Goal: Contribute content: Contribute content

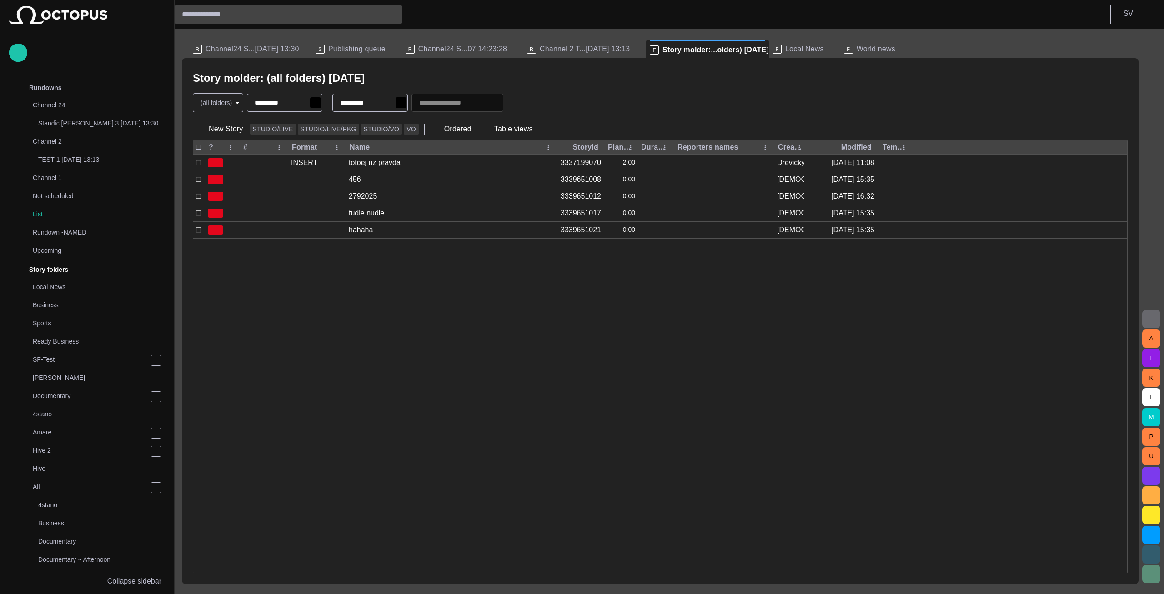
scroll to position [182, 0]
click at [341, 51] on span "Publishing queue" at bounding box center [356, 49] width 57 height 9
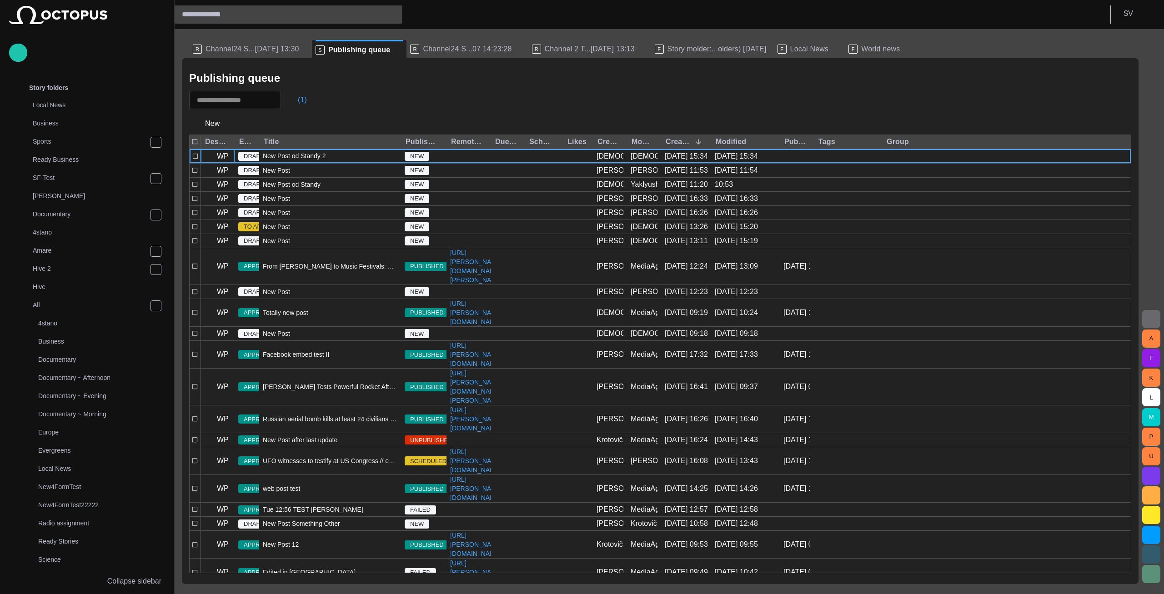
scroll to position [761, 0]
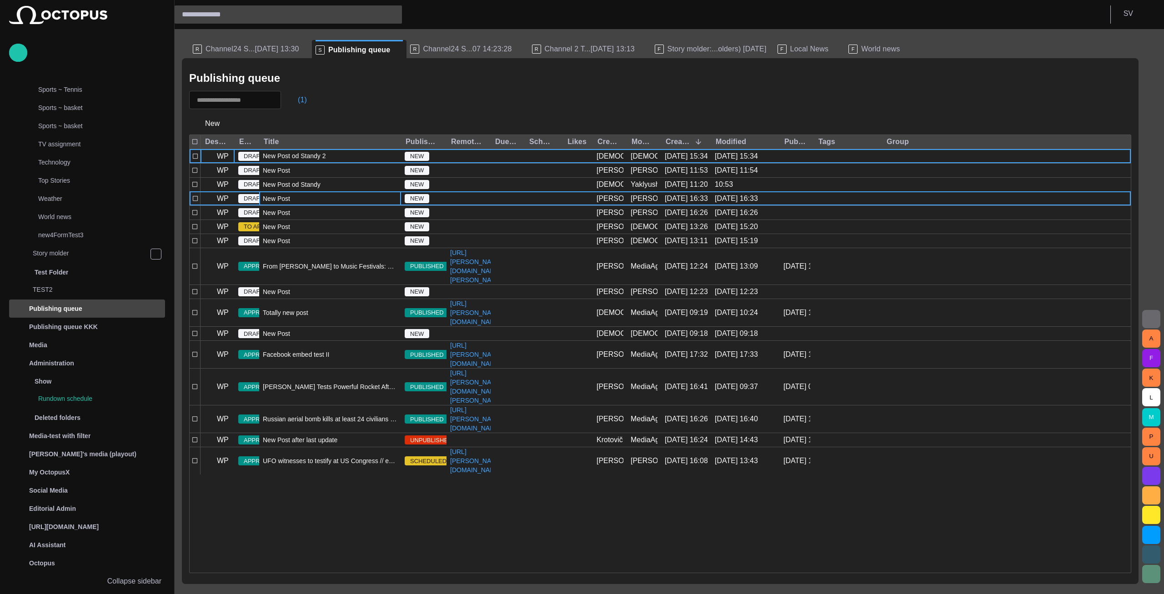
click at [312, 202] on div "New Post" at bounding box center [330, 199] width 142 height 14
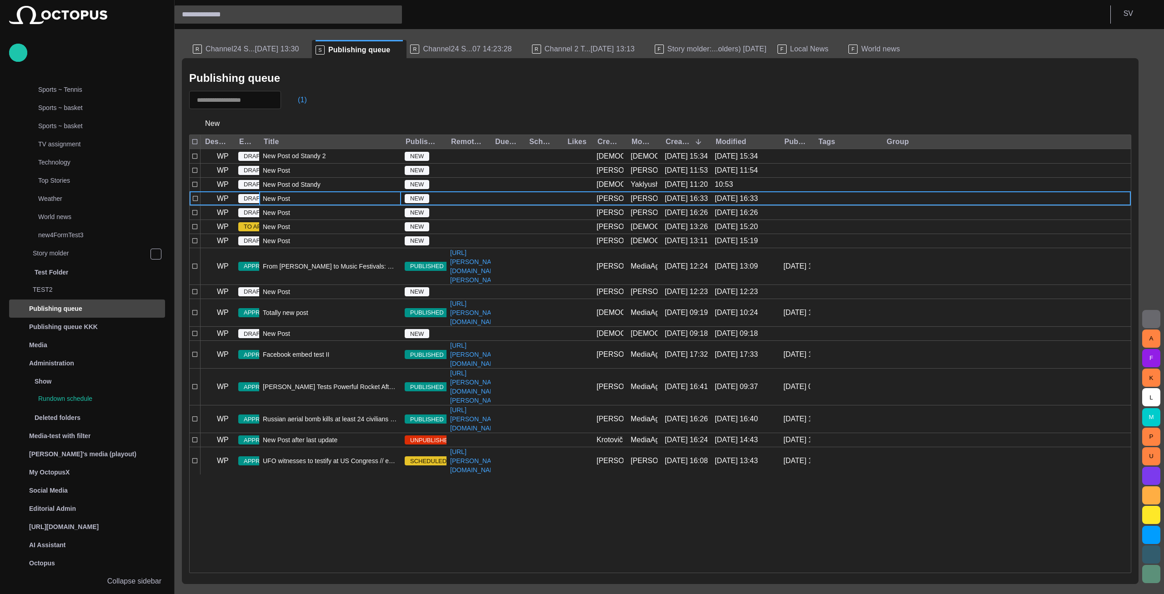
click at [312, 202] on div "New Post" at bounding box center [330, 199] width 142 height 14
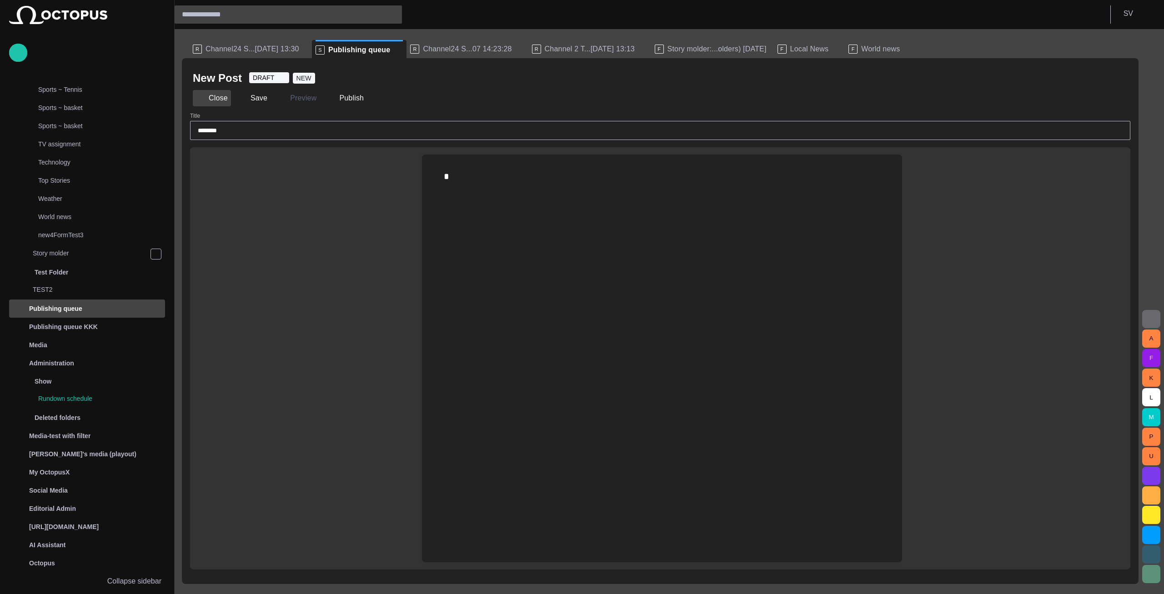
click at [216, 100] on button "Close" at bounding box center [212, 98] width 38 height 16
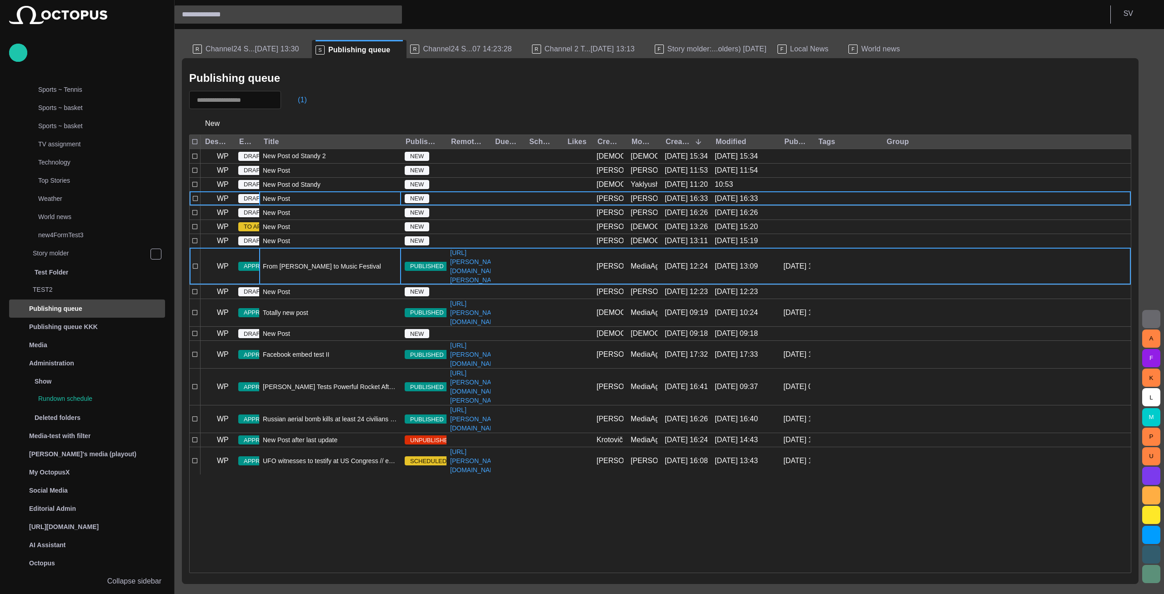
click at [322, 272] on div "From [PERSON_NAME] to Music Festivals: Current Events in [GEOGRAPHIC_DATA]" at bounding box center [330, 266] width 142 height 36
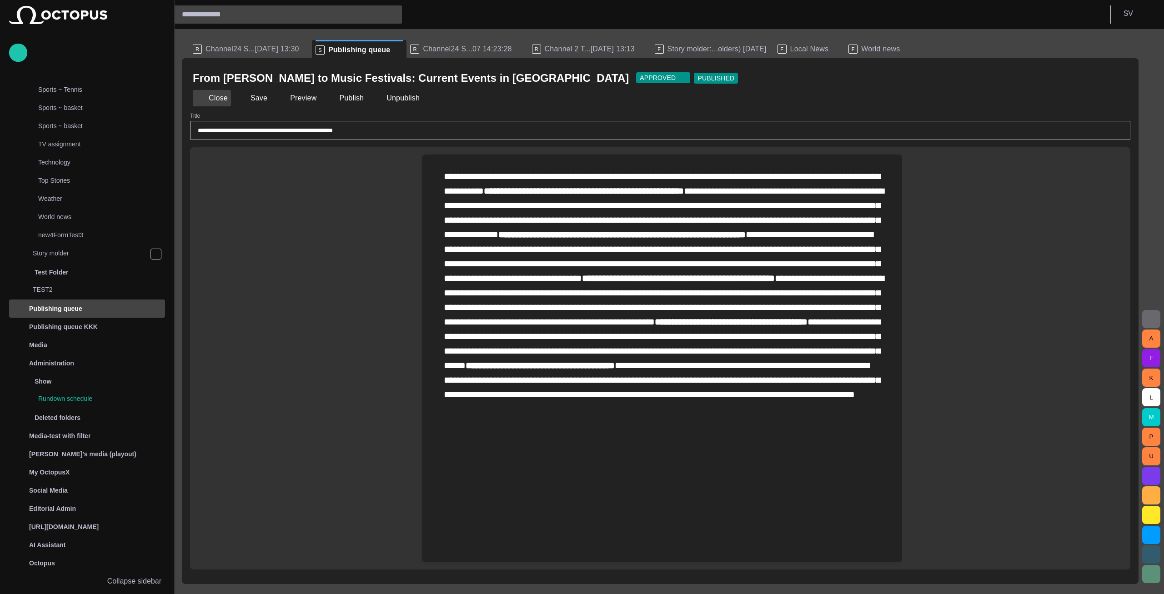
click at [224, 99] on button "Close" at bounding box center [212, 98] width 38 height 16
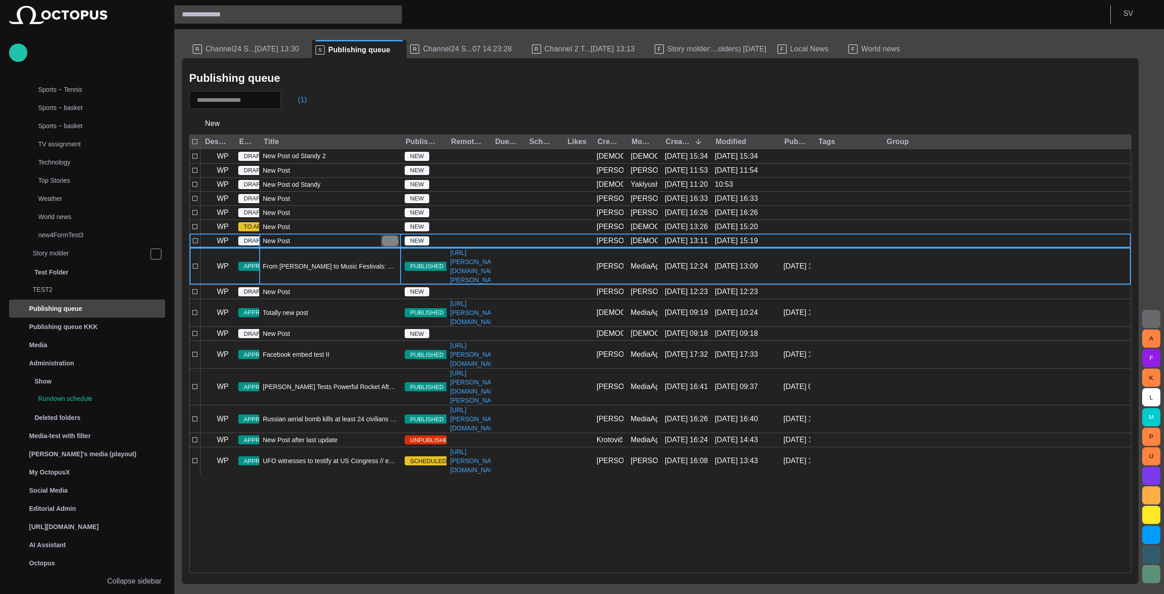
click at [390, 240] on span "button" at bounding box center [390, 241] width 11 height 11
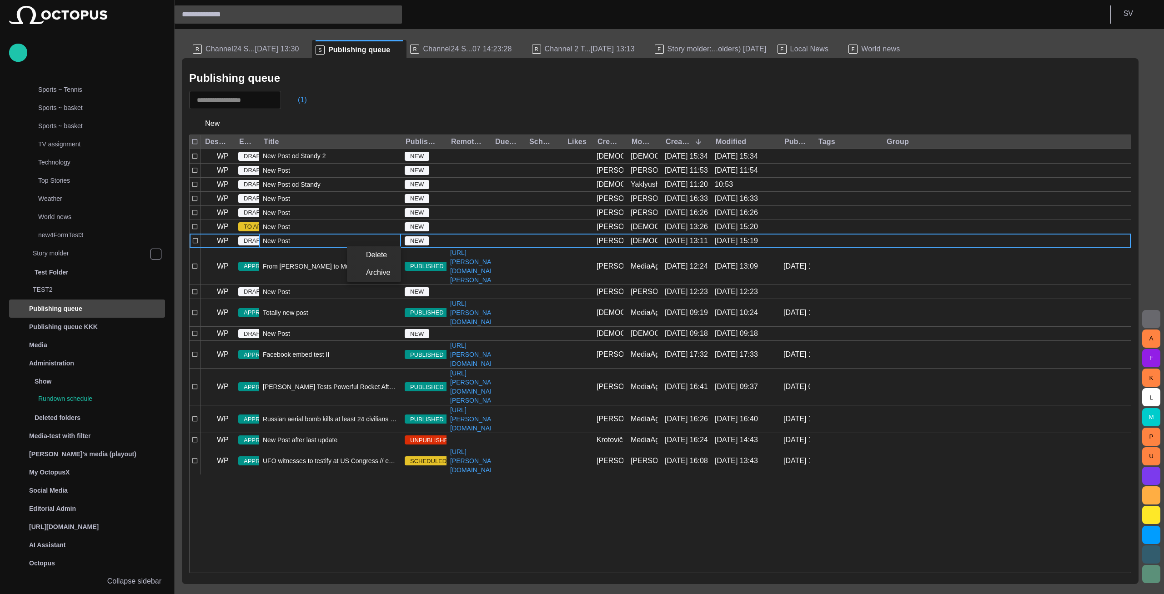
click at [370, 115] on div at bounding box center [582, 297] width 1164 height 594
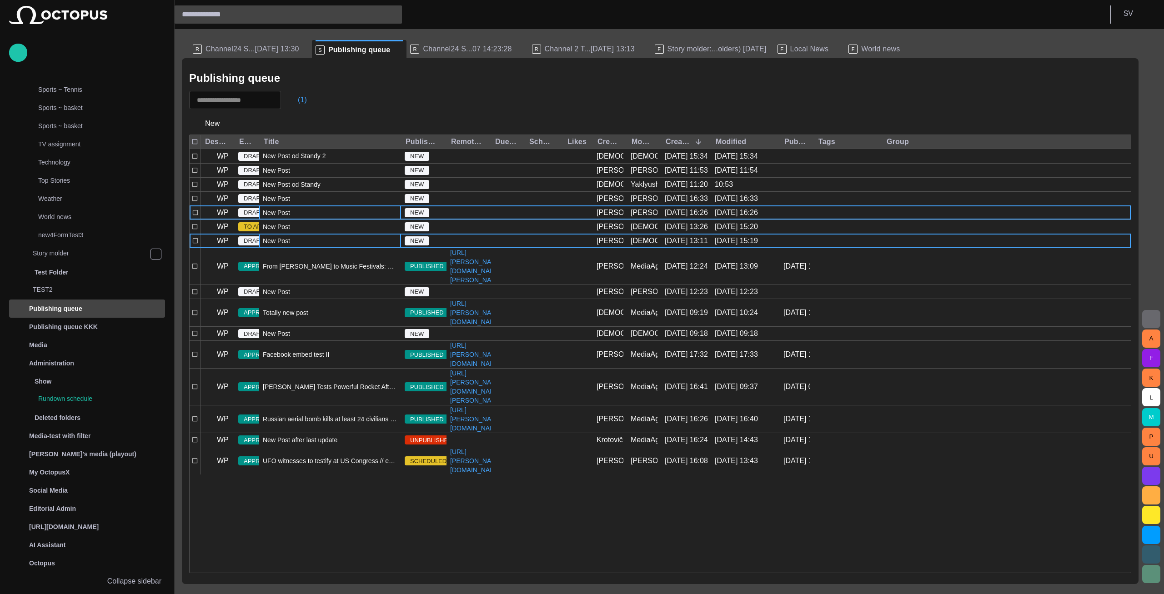
click at [331, 217] on div "New Post" at bounding box center [330, 213] width 142 height 14
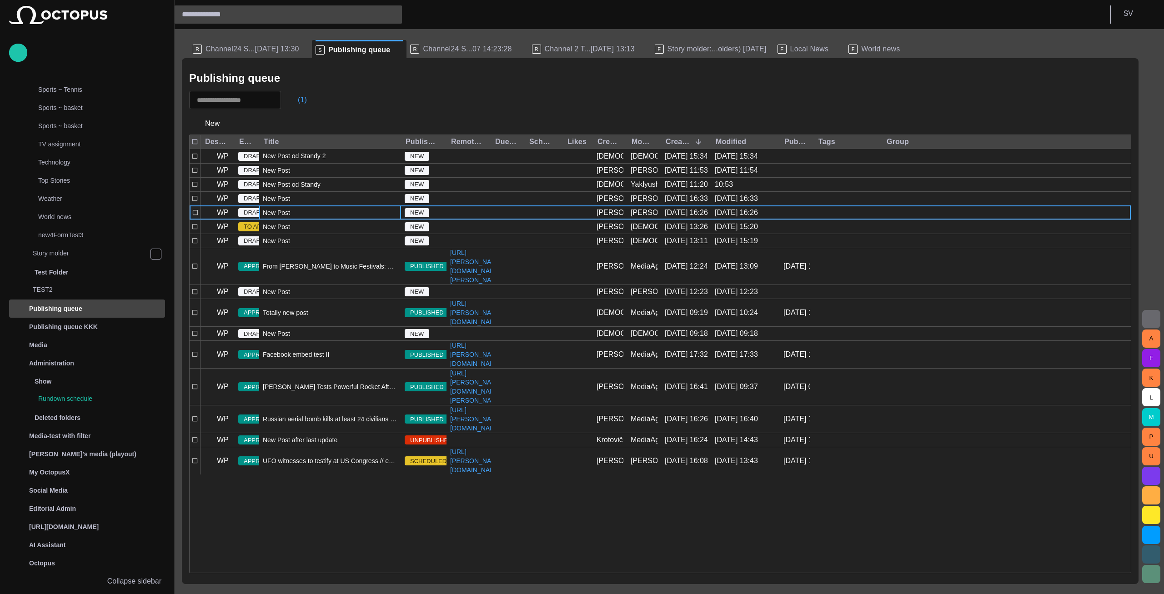
click at [331, 217] on div "New Post" at bounding box center [330, 213] width 142 height 14
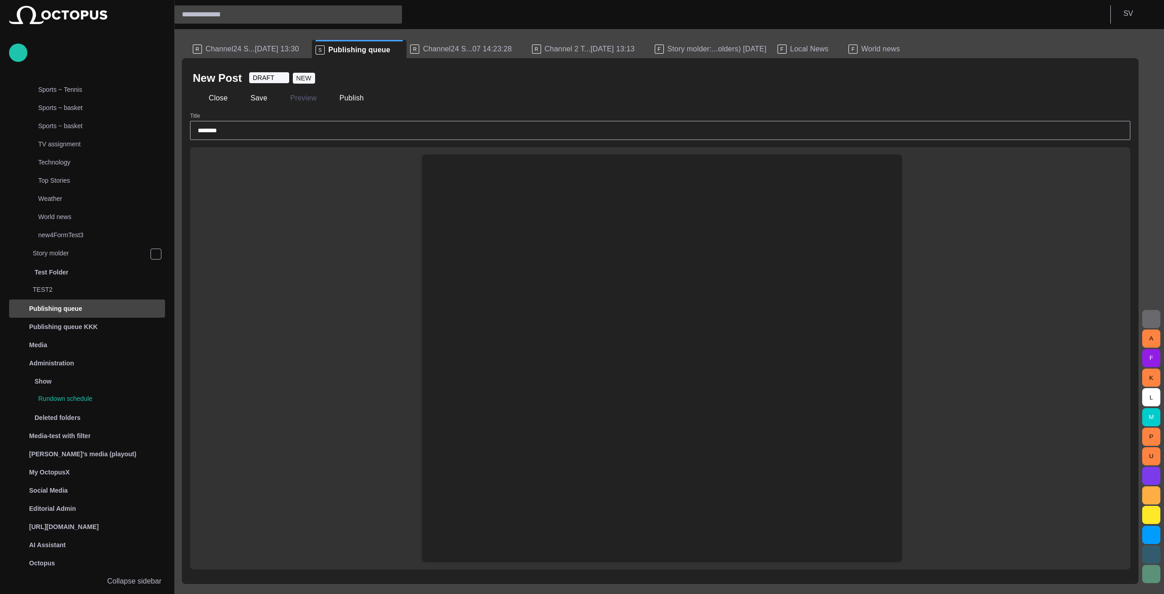
click at [519, 226] on div at bounding box center [662, 380] width 466 height 364
click at [495, 194] on div at bounding box center [662, 177] width 466 height 44
click at [481, 178] on div at bounding box center [662, 177] width 466 height 44
click at [459, 199] on div at bounding box center [662, 380] width 466 height 364
click at [455, 177] on div at bounding box center [662, 177] width 466 height 44
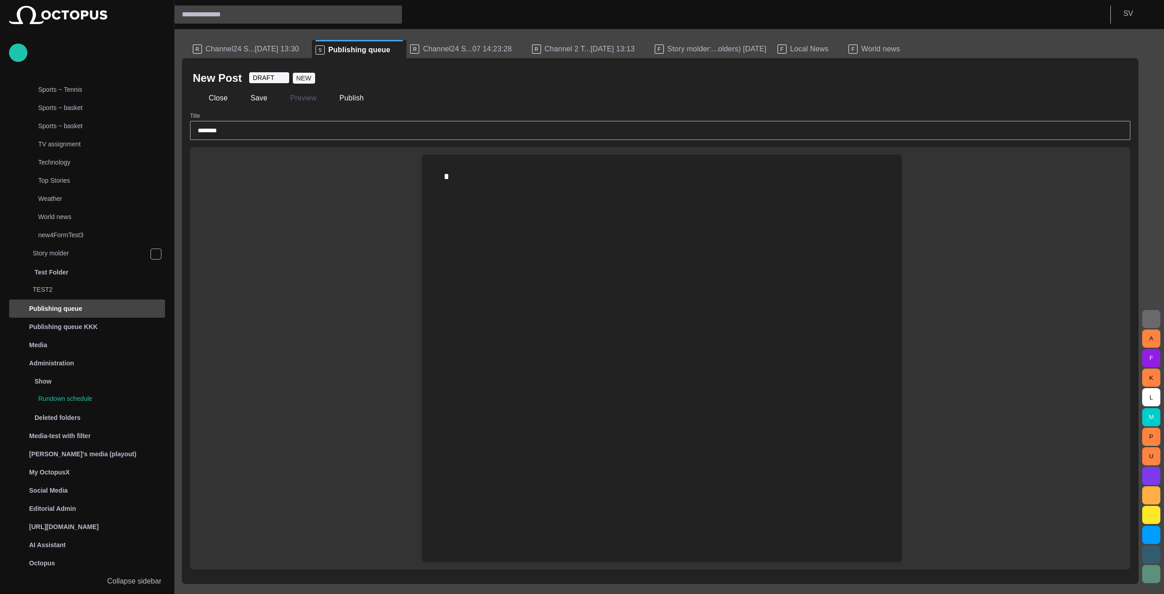
click at [482, 208] on div at bounding box center [662, 380] width 466 height 364
click at [475, 193] on div "*" at bounding box center [662, 177] width 466 height 44
click at [478, 183] on div "****" at bounding box center [662, 177] width 466 height 44
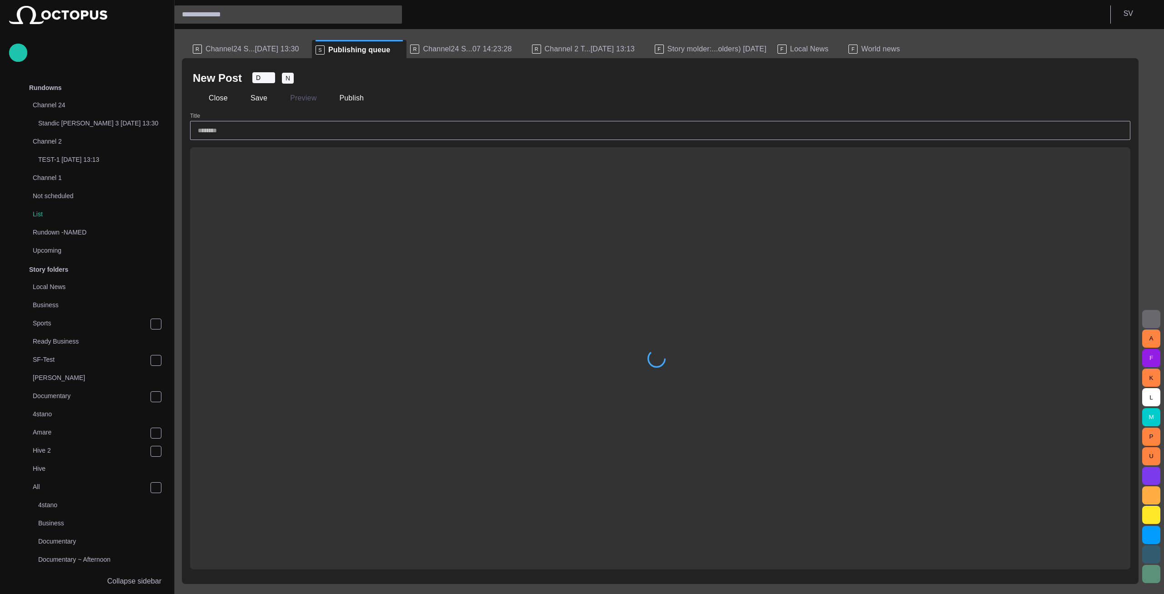
scroll to position [761, 0]
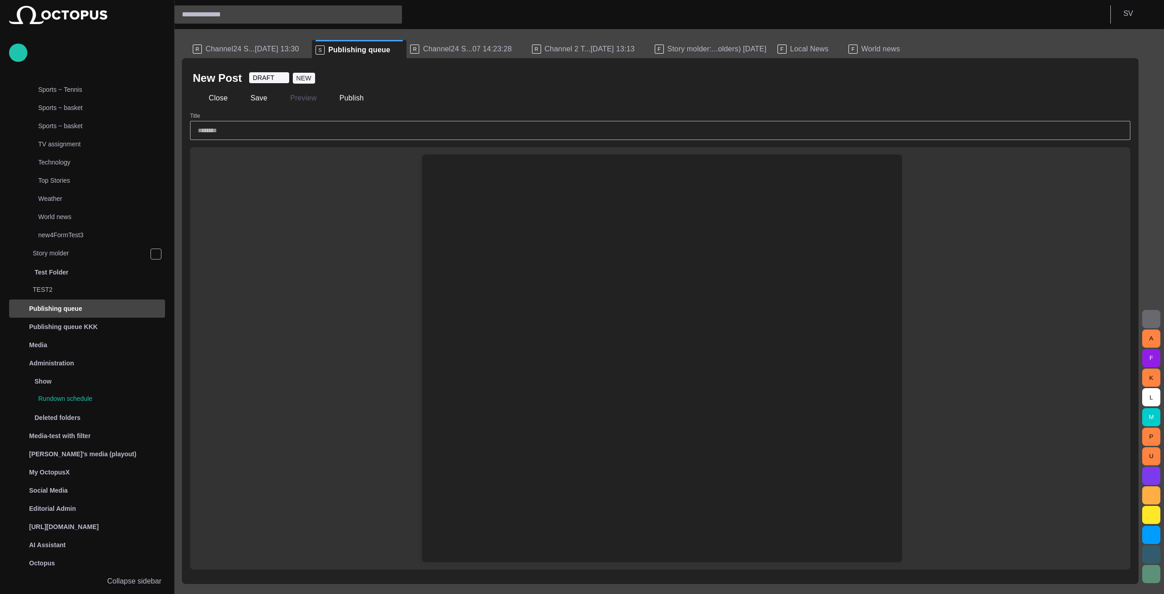
click at [492, 203] on div at bounding box center [662, 380] width 466 height 364
click at [487, 189] on div at bounding box center [662, 177] width 466 height 44
click at [222, 99] on button "Close" at bounding box center [212, 98] width 38 height 16
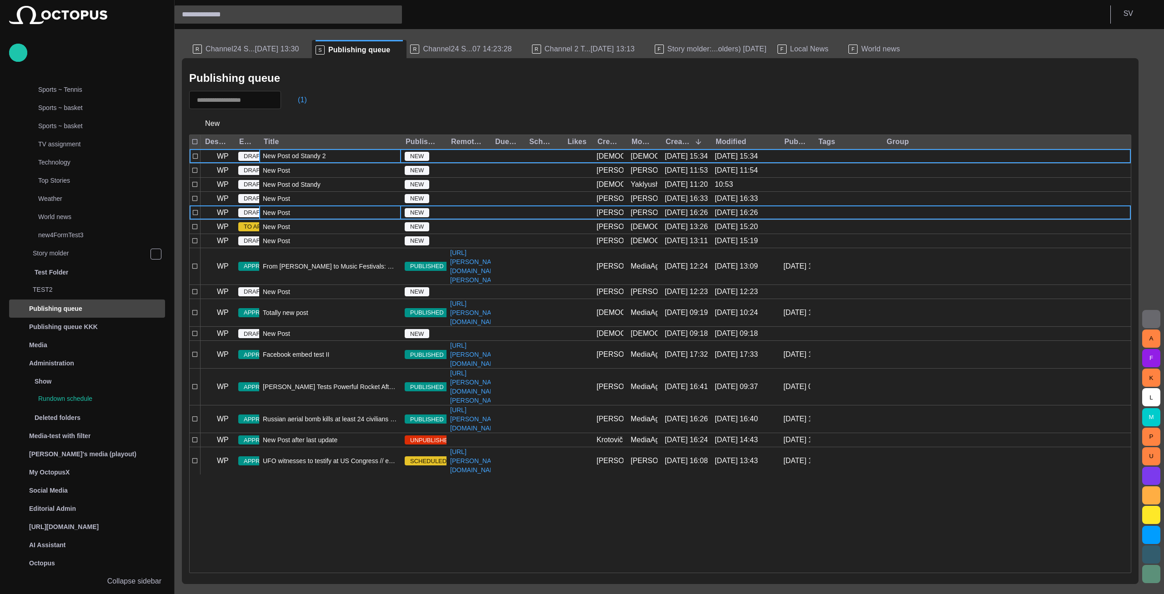
click at [320, 159] on span "New Post od Standy 2" at bounding box center [294, 155] width 63 height 9
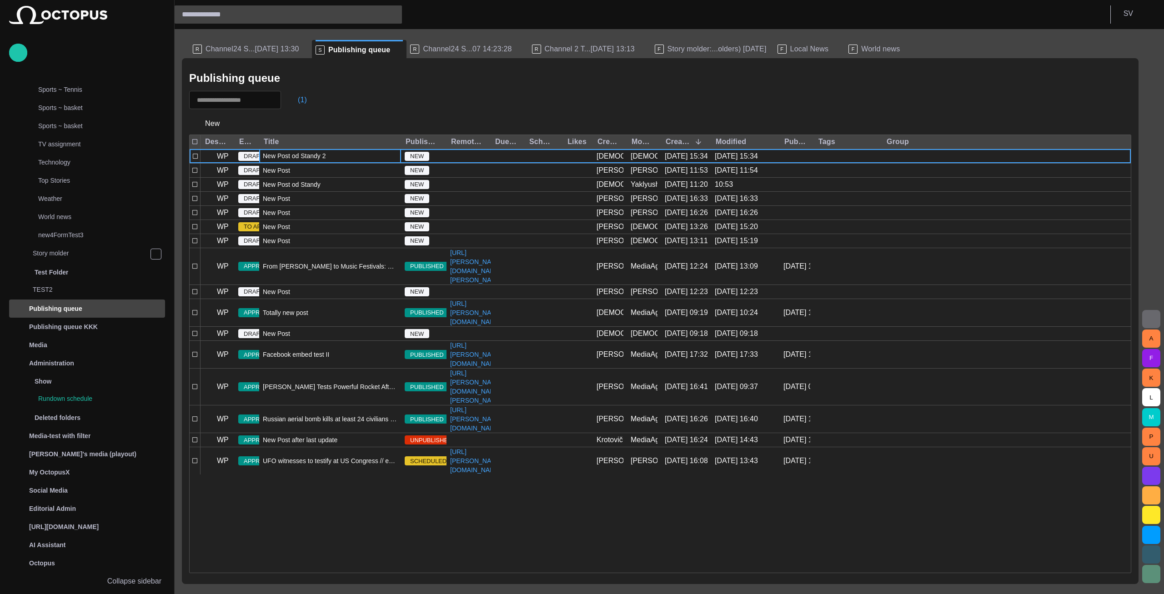
click at [320, 159] on span "New Post od Standy 2" at bounding box center [294, 155] width 63 height 9
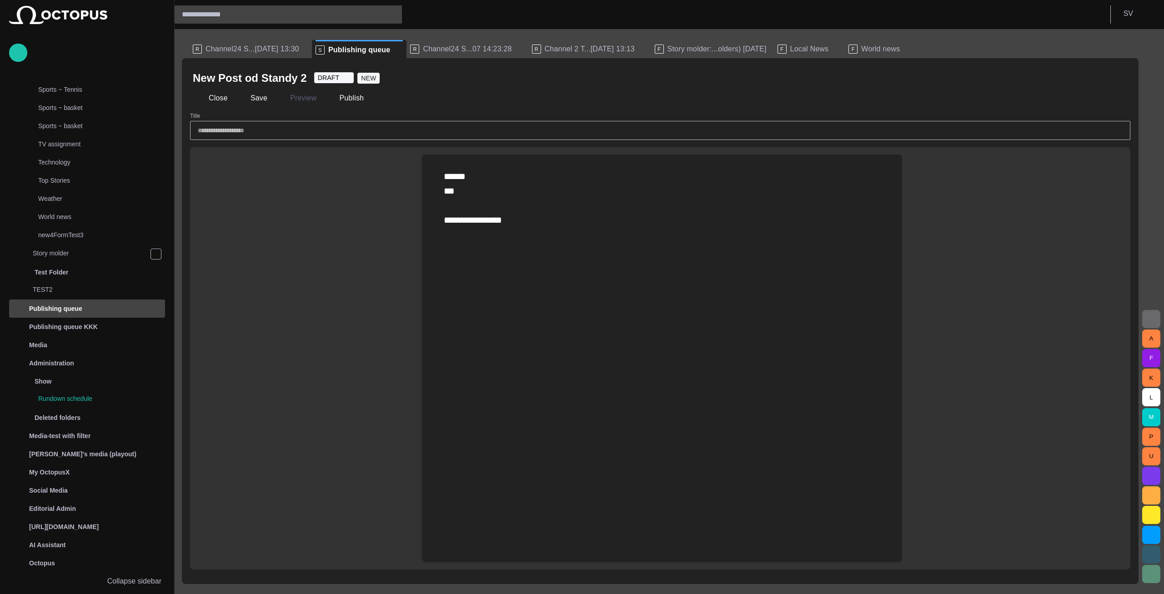
click at [554, 203] on div "**********" at bounding box center [662, 198] width 436 height 58
click at [429, 192] on button "button" at bounding box center [422, 193] width 18 height 18
click at [448, 215] on div "**********" at bounding box center [662, 212] width 436 height 87
click at [431, 218] on div "**********" at bounding box center [662, 213] width 466 height 116
click at [426, 220] on span "button" at bounding box center [421, 222] width 11 height 17
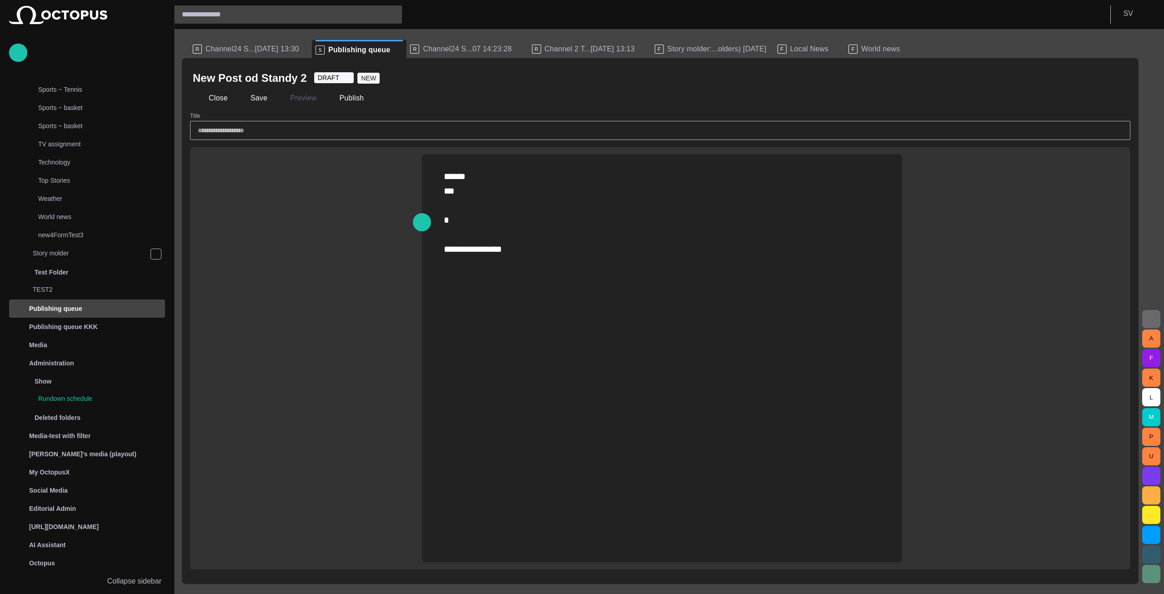
click at [479, 238] on div "**********" at bounding box center [662, 212] width 436 height 87
click at [419, 241] on span "button" at bounding box center [421, 236] width 11 height 17
click at [518, 239] on div "**********" at bounding box center [662, 212] width 436 height 87
click at [508, 251] on div "**********" at bounding box center [662, 212] width 436 height 87
click at [423, 256] on span "button" at bounding box center [421, 251] width 11 height 17
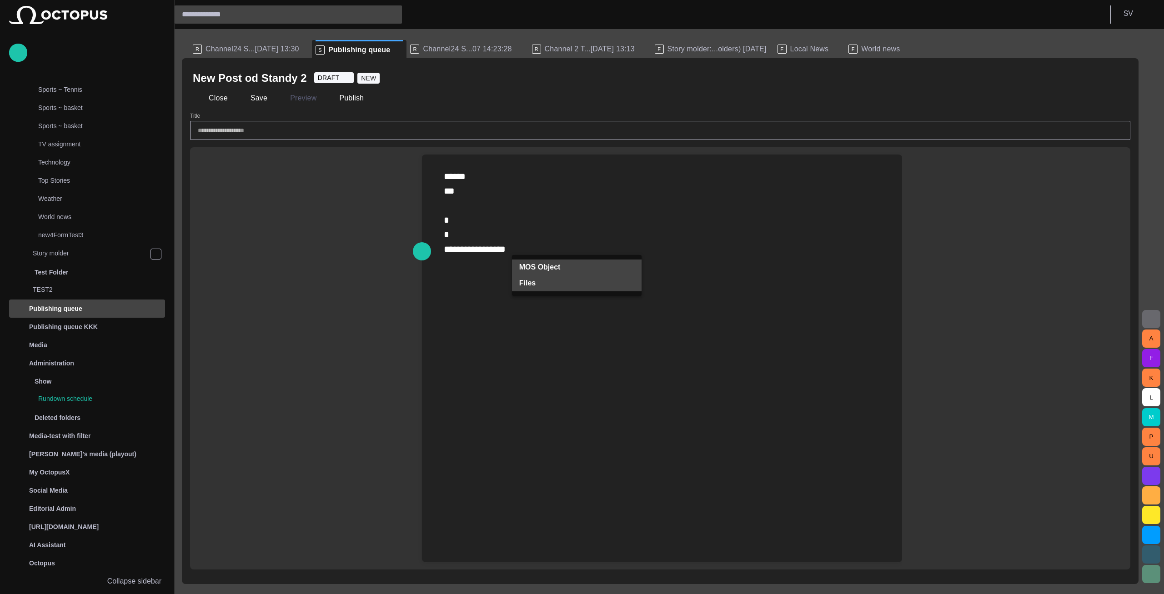
click at [539, 280] on span "Files" at bounding box center [573, 283] width 108 height 11
click at [546, 302] on span "Uploaded file" at bounding box center [580, 299] width 80 height 9
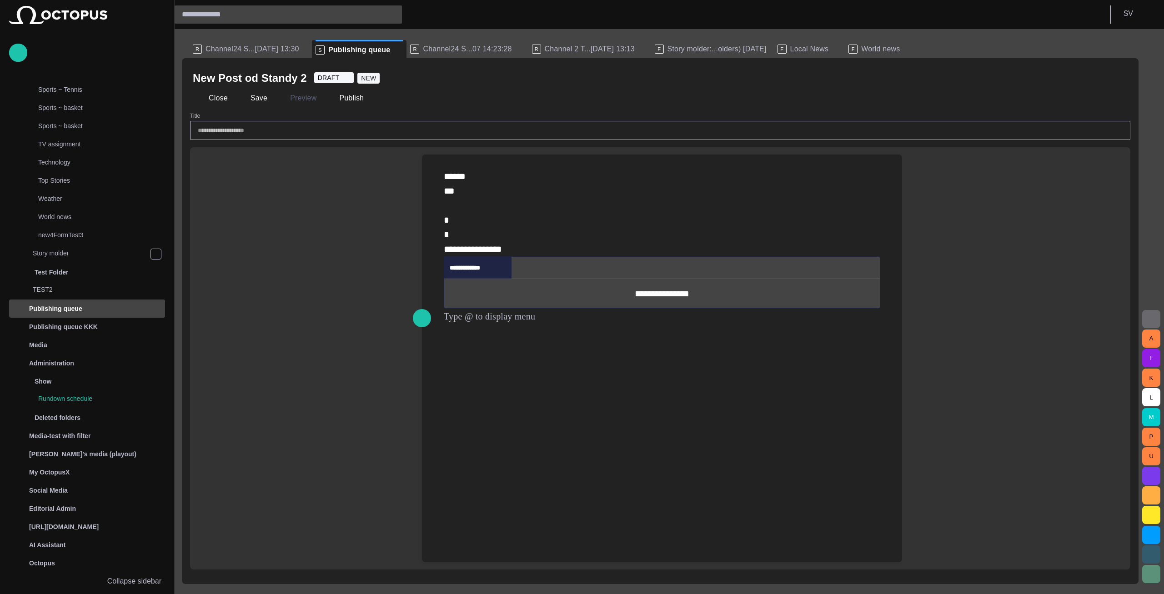
click at [643, 297] on div "**********" at bounding box center [662, 293] width 436 height 29
click at [507, 265] on span at bounding box center [504, 267] width 7 height 7
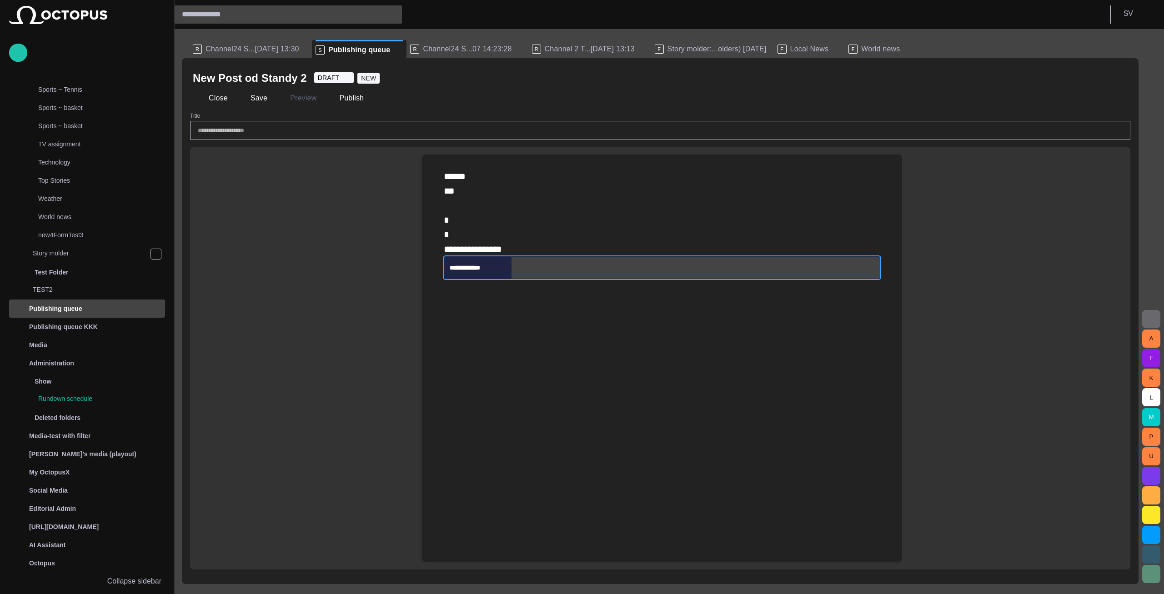
click at [506, 266] on span at bounding box center [504, 267] width 7 height 7
